Goal: Find specific page/section: Find specific page/section

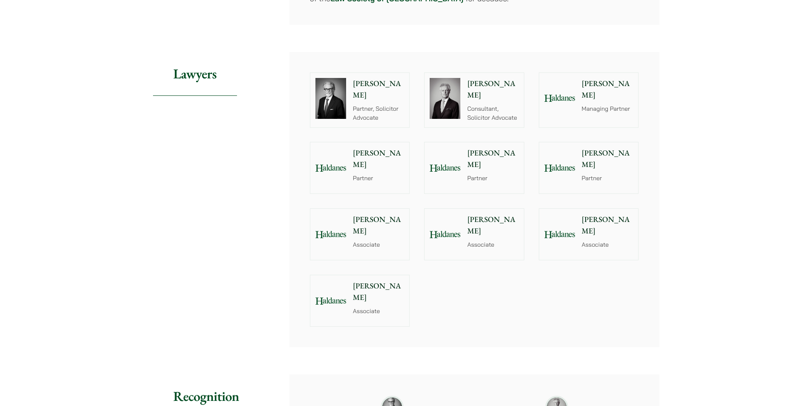
scroll to position [895, 0]
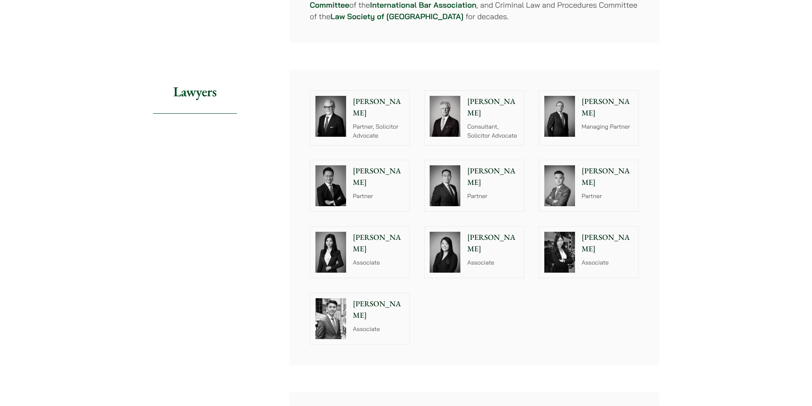
click at [477, 232] on p "[PERSON_NAME]" at bounding box center [493, 243] width 52 height 23
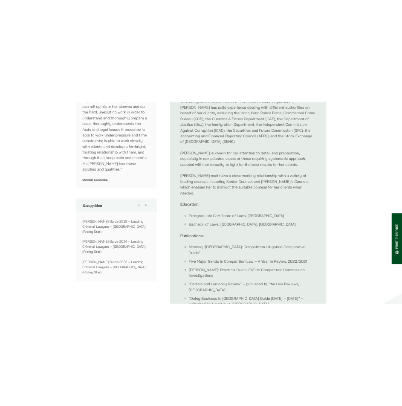
scroll to position [426, 0]
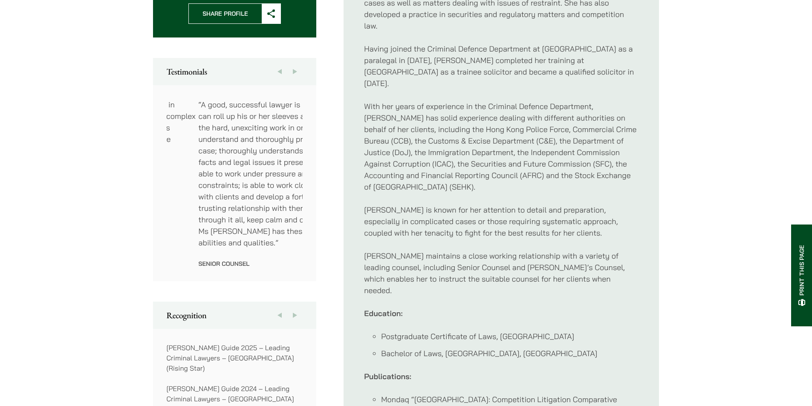
drag, startPoint x: 168, startPoint y: 97, endPoint x: 200, endPoint y: 118, distance: 38.2
click at [200, 118] on p "“A good, successful lawyer is one who can roll up his or her sleeves and do the…" at bounding box center [267, 174] width 136 height 150
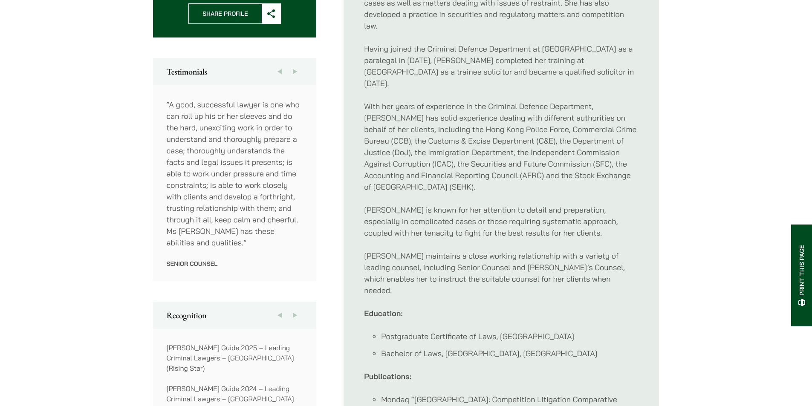
drag, startPoint x: 237, startPoint y: 109, endPoint x: 145, endPoint y: 100, distance: 92.5
click at [145, 100] on div "Home » Lawyers » [PERSON_NAME] Ma [PERSON_NAME] Ma Associate Practice Areas Ant…" at bounding box center [406, 248] width 537 height 1165
drag, startPoint x: 167, startPoint y: 96, endPoint x: 219, endPoint y: 100, distance: 52.1
click at [175, 99] on p "“A good, successful lawyer is one who can roll up his or her sleeves and do the…" at bounding box center [243, 174] width 136 height 150
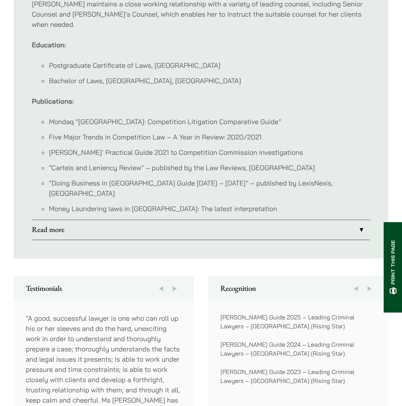
scroll to position [767, 0]
